Goal: Information Seeking & Learning: Check status

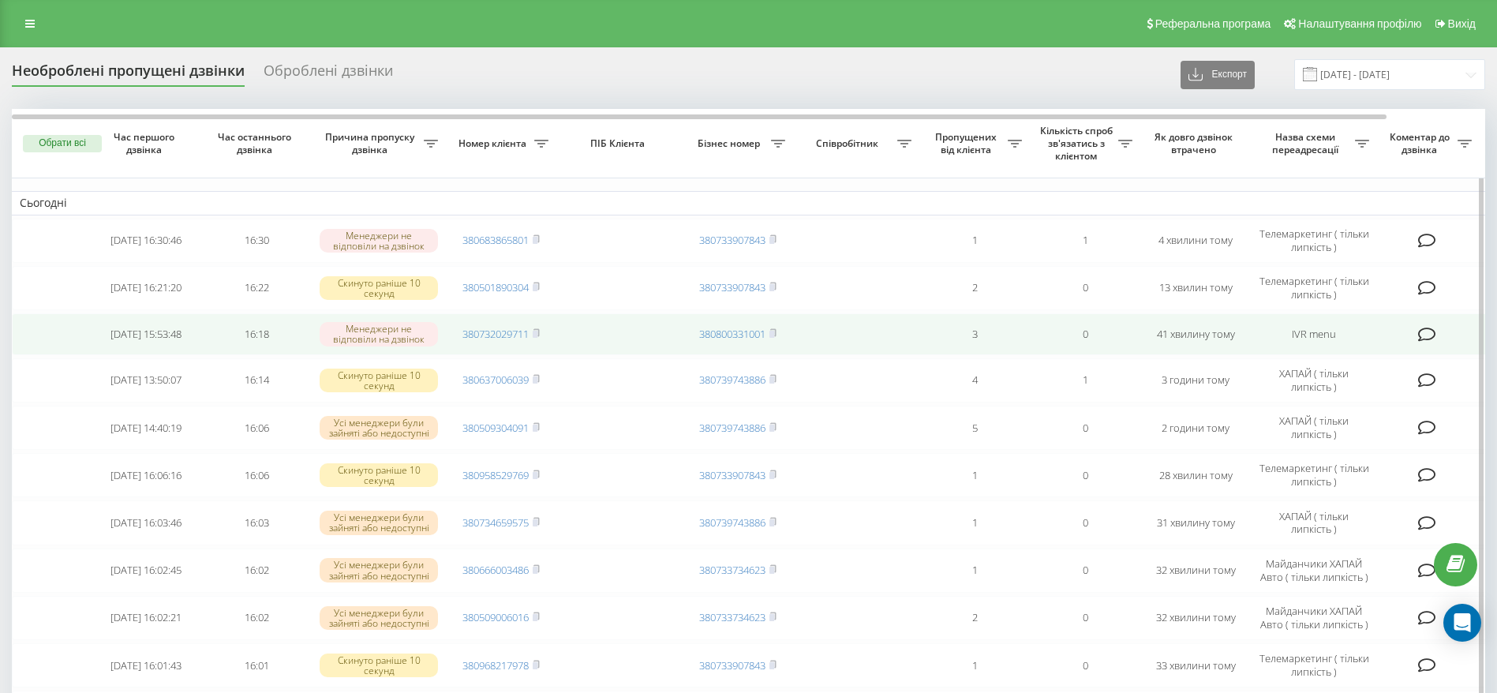
scroll to position [118, 0]
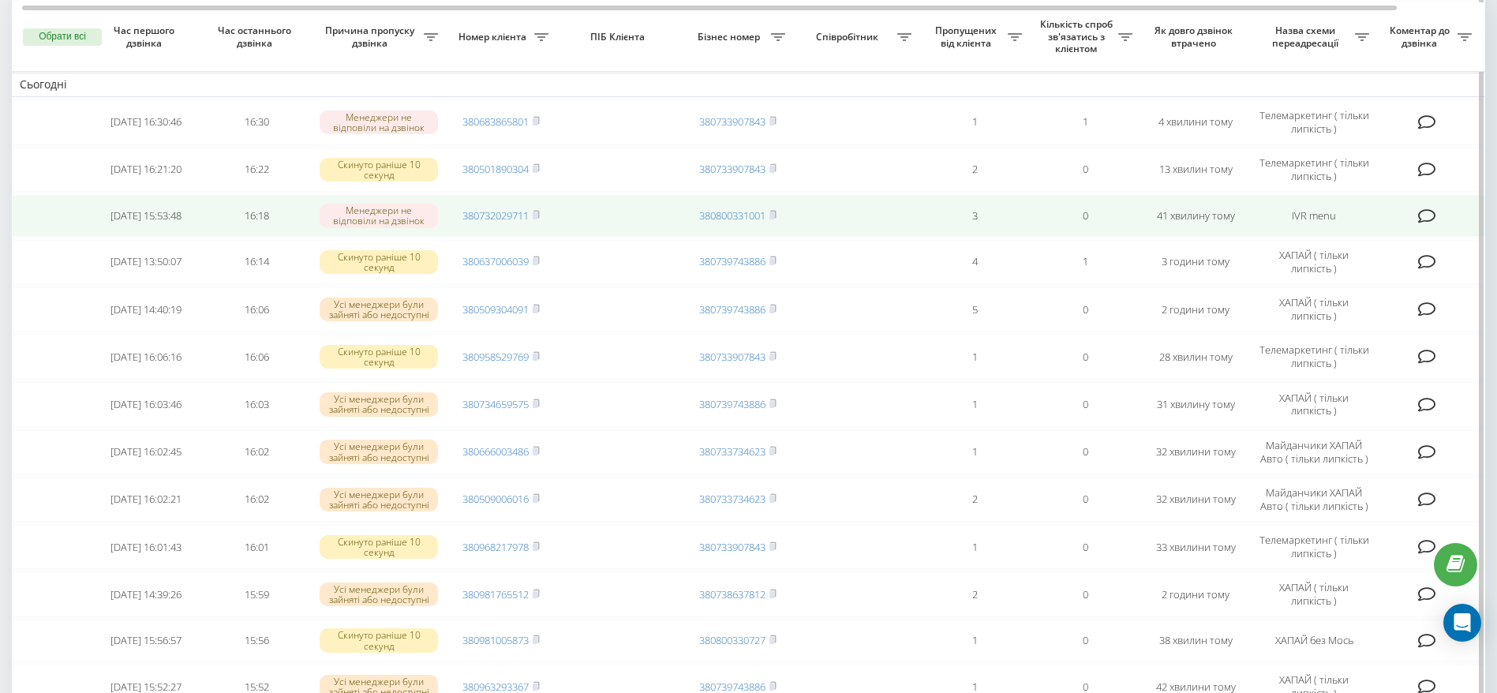
click at [542, 211] on td "380732029711" at bounding box center [501, 216] width 110 height 42
click at [540, 214] on icon at bounding box center [536, 214] width 7 height 9
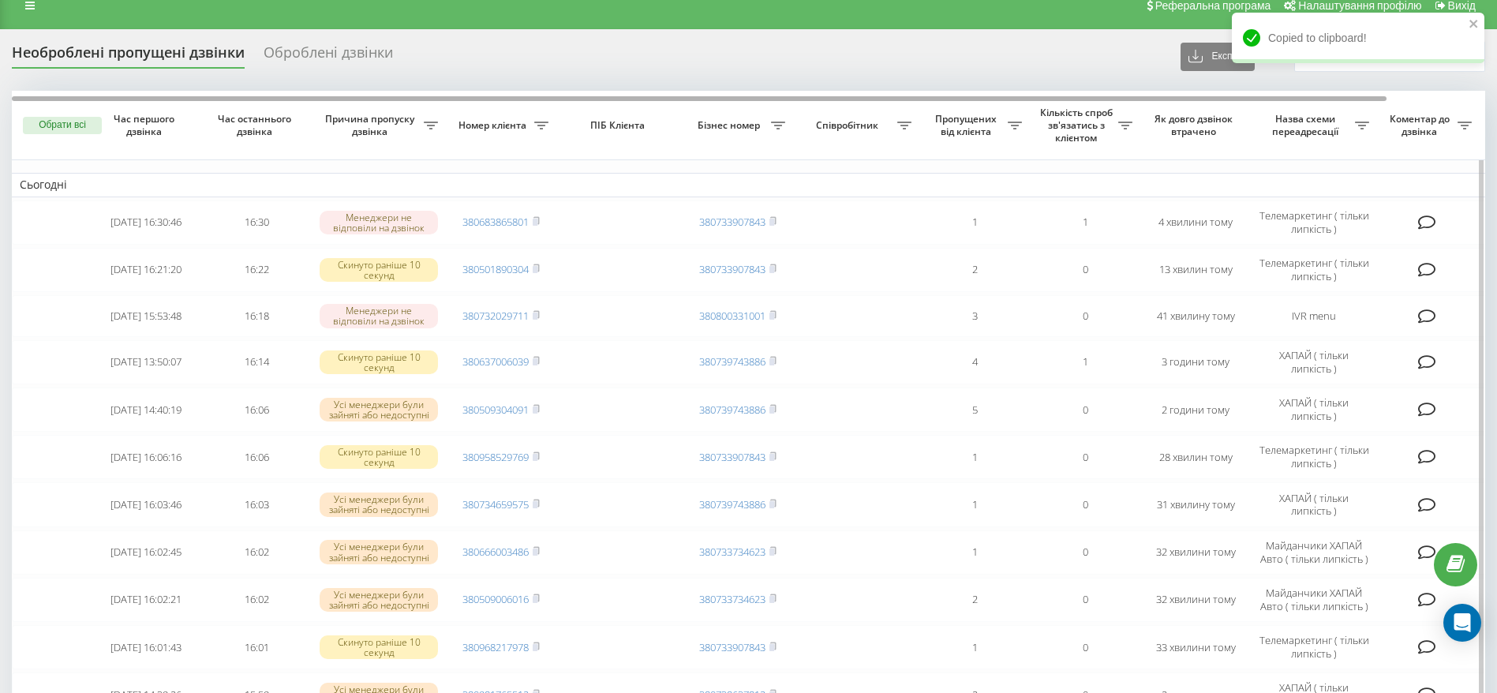
scroll to position [0, 0]
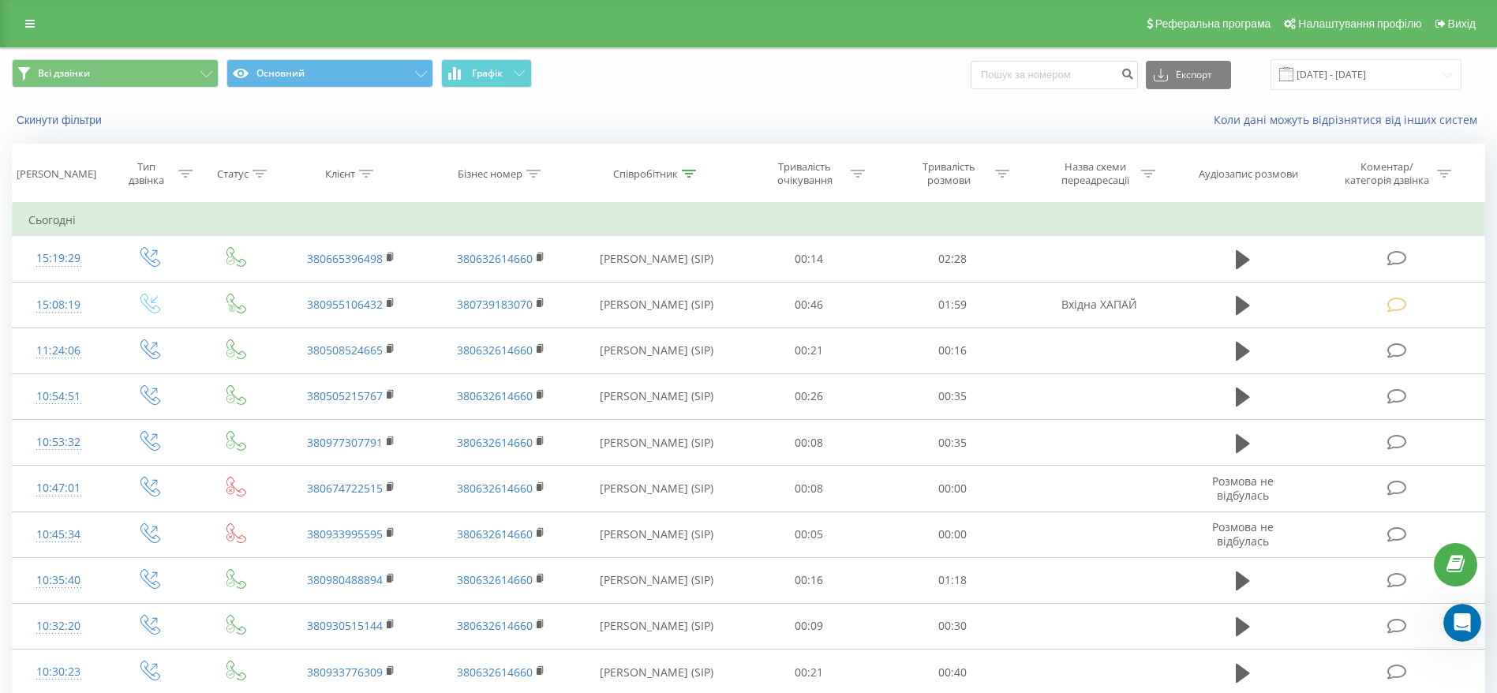
scroll to position [155, 0]
click at [1075, 73] on input at bounding box center [1053, 75] width 167 height 28
paste input "380732029711"
type input "380732029711"
click at [1134, 69] on icon "submit" at bounding box center [1126, 71] width 13 height 9
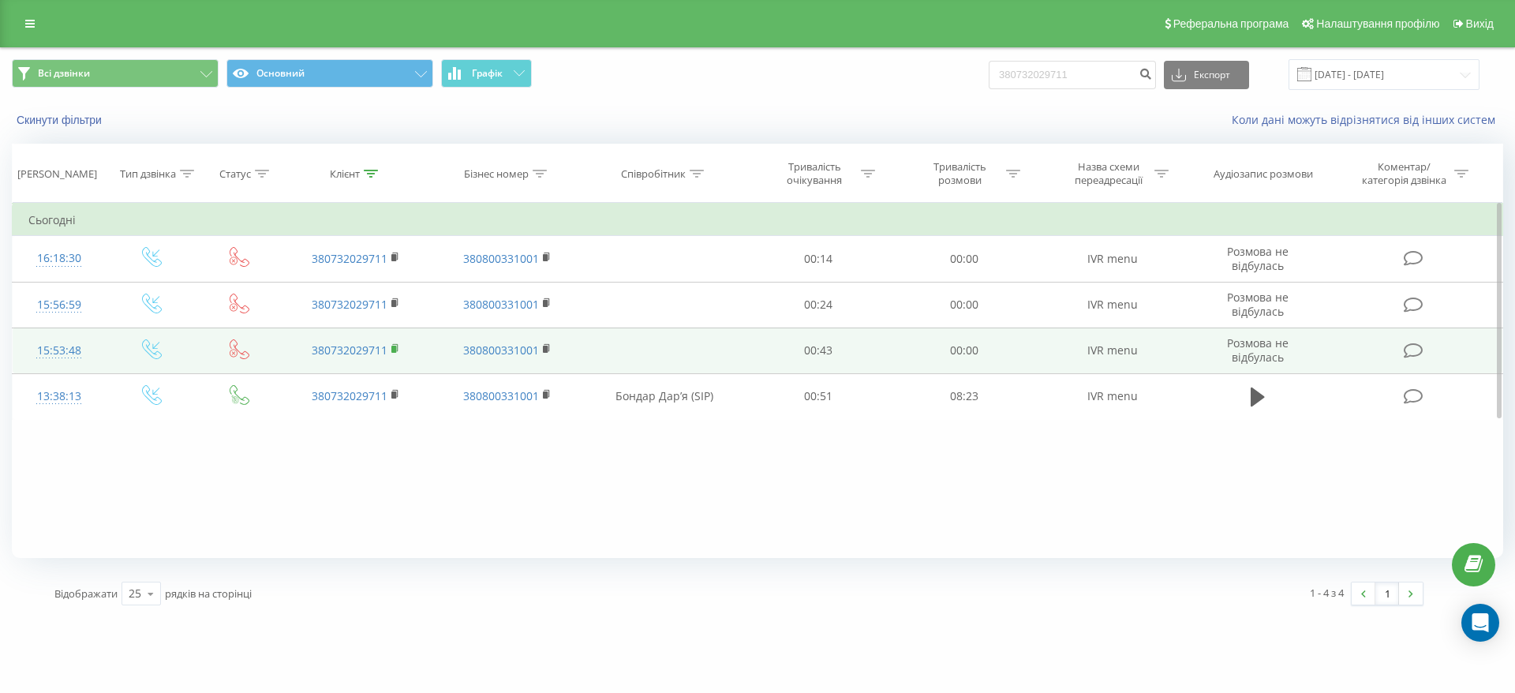
click at [395, 350] on rect at bounding box center [393, 349] width 5 height 7
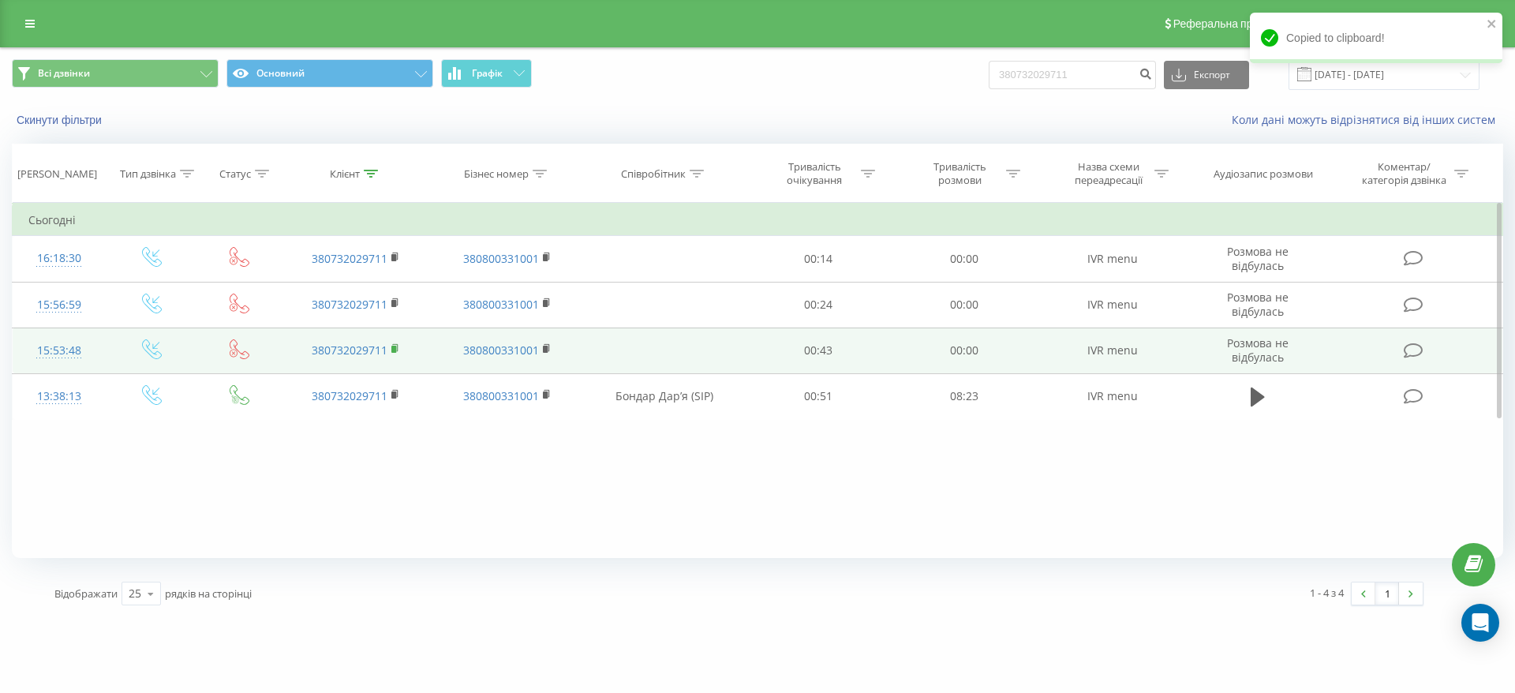
click at [395, 350] on rect at bounding box center [393, 349] width 5 height 7
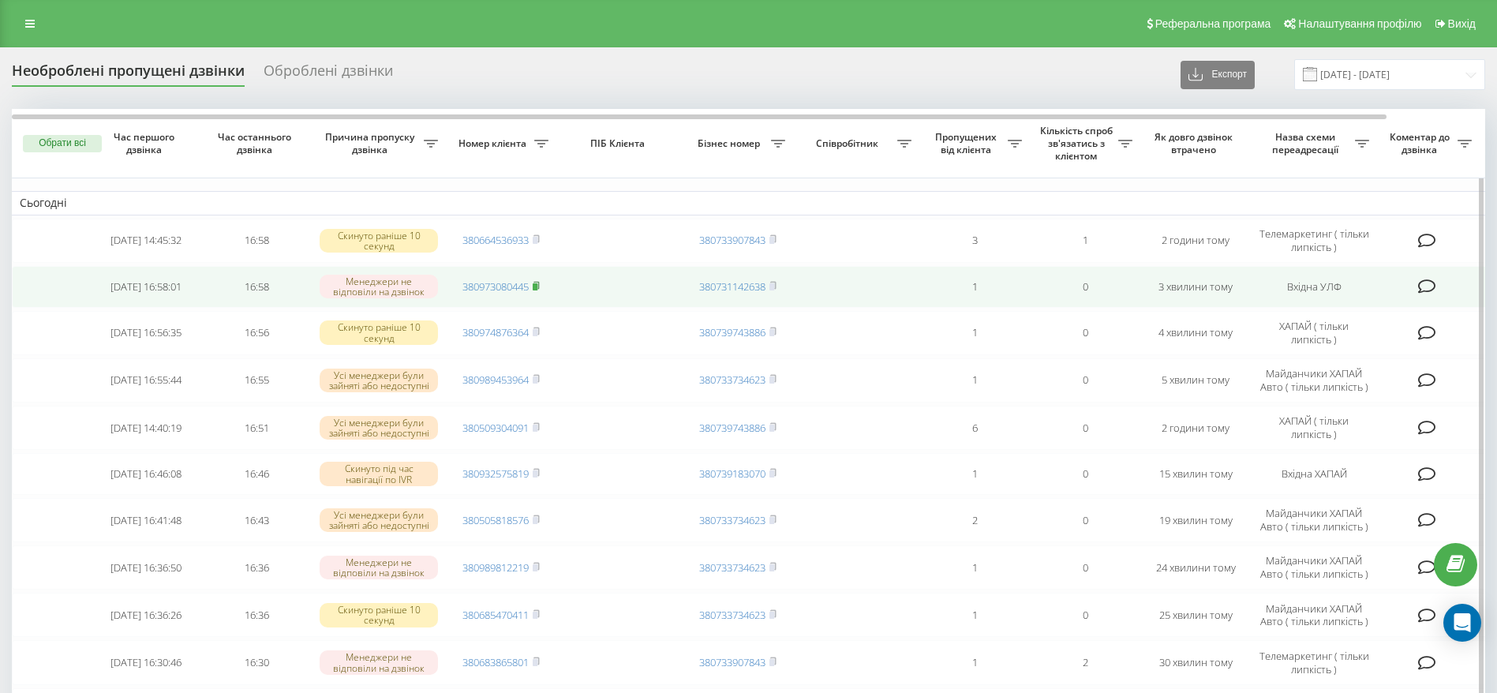
click at [540, 285] on icon at bounding box center [536, 285] width 7 height 9
